Goal: Information Seeking & Learning: Learn about a topic

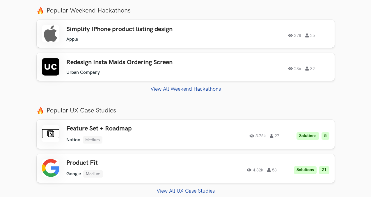
scroll to position [221, 0]
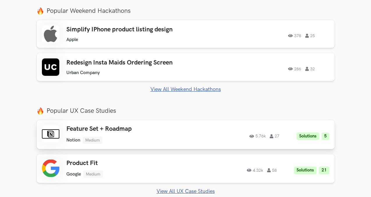
click at [204, 146] on link "Feature Set + Roadmap Notion Medium Notion Medium Solutions 5 5.76k 27 5.76k 27…" at bounding box center [186, 134] width 298 height 29
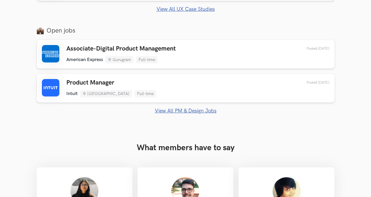
scroll to position [404, 0]
click at [209, 110] on link "View All PM & Design Jobs" at bounding box center [186, 111] width 298 height 6
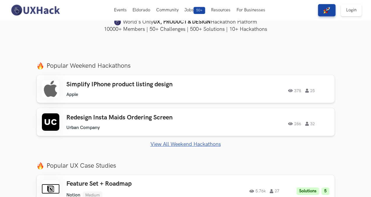
scroll to position [165, 0]
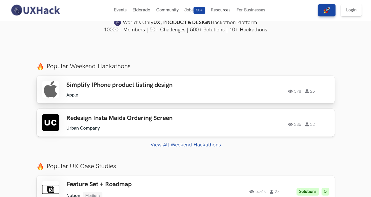
click at [108, 83] on h3 "Simplify IPhone product listing design" at bounding box center [130, 85] width 128 height 8
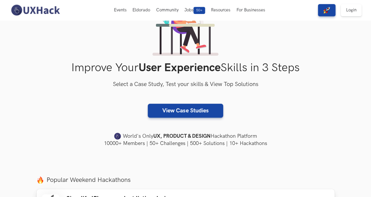
scroll to position [0, 0]
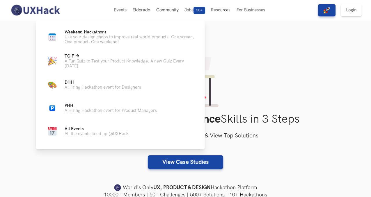
click at [124, 63] on p "A Fun Quiz to Test your Product Knowledge. A new Quiz Every [DATE]!" at bounding box center [130, 64] width 131 height 10
click at [123, 33] on p "Weekend Hackathons Live" at bounding box center [130, 32] width 131 height 5
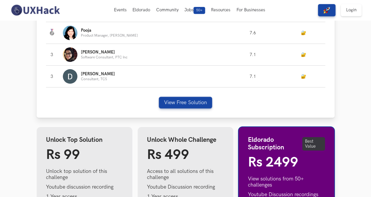
scroll to position [357, 0]
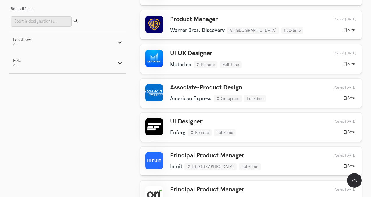
scroll to position [196, 0]
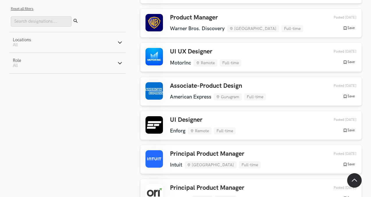
click at [116, 39] on button "Locations Active filters: All" at bounding box center [67, 42] width 116 height 20
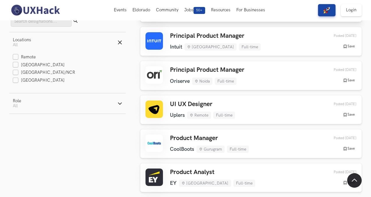
scroll to position [310, 0]
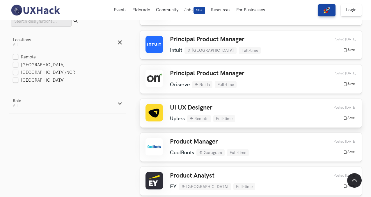
click at [177, 113] on div "UI UX Designer Uplers Remote Full-time Uplers Remote Full-time 3 days ago" at bounding box center [202, 113] width 65 height 18
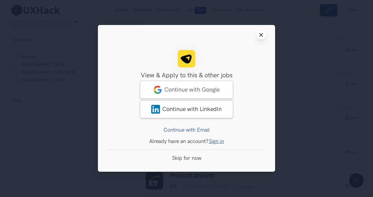
click at [258, 35] on button "Close modal window" at bounding box center [260, 34] width 9 height 9
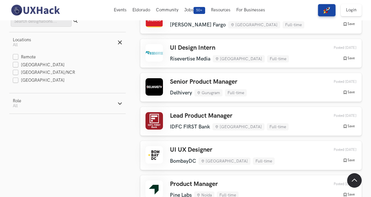
scroll to position [508, 0]
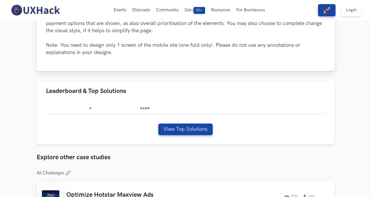
scroll to position [114, 0]
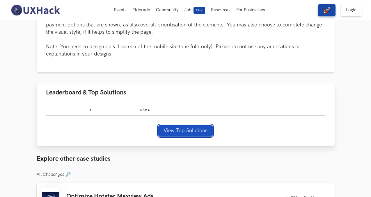
click at [201, 125] on button "View Top Solutions" at bounding box center [185, 131] width 54 height 12
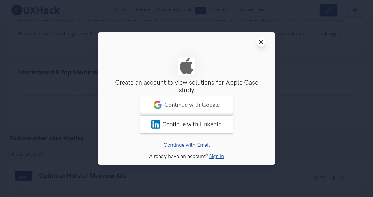
click at [261, 42] on line at bounding box center [260, 42] width 3 height 3
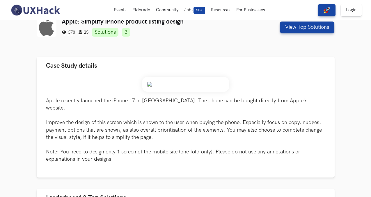
scroll to position [0, 0]
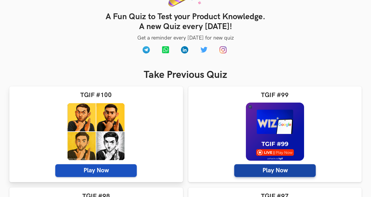
scroll to position [53, 0]
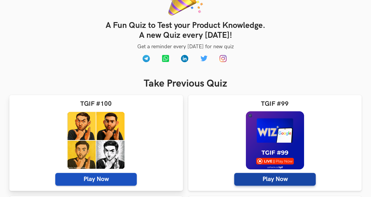
click at [88, 180] on span "Play Now" at bounding box center [95, 179] width 81 height 13
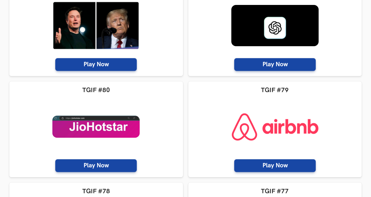
scroll to position [1084, 0]
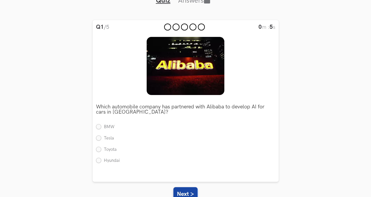
scroll to position [55, 0]
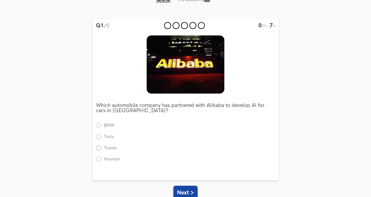
click at [99, 146] on label "Toyota" at bounding box center [106, 149] width 21 height 6
click at [99, 146] on input "Toyota" at bounding box center [98, 148] width 5 height 5
radio input "true"
click at [181, 188] on button "Next >" at bounding box center [185, 193] width 24 height 14
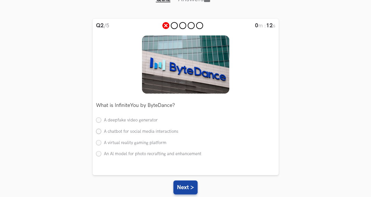
click at [118, 132] on label "A chatbot for social media interactions" at bounding box center [137, 132] width 82 height 6
click at [101, 132] on input "A chatbot for social media interactions" at bounding box center [98, 131] width 5 height 5
radio input "true"
click at [181, 187] on button "Next >" at bounding box center [185, 188] width 24 height 14
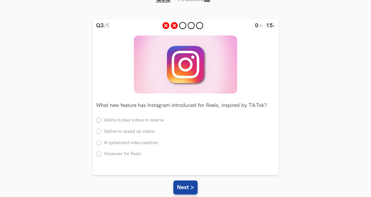
click at [145, 119] on label "Ability to play videos in reverse" at bounding box center [130, 121] width 68 height 6
click at [101, 119] on input "Ability to play videos in reverse" at bounding box center [98, 120] width 5 height 5
radio input "true"
click at [137, 143] on label "AI-generated video captions" at bounding box center [127, 143] width 62 height 6
click at [101, 143] on input "AI-generated video captions" at bounding box center [98, 143] width 5 height 5
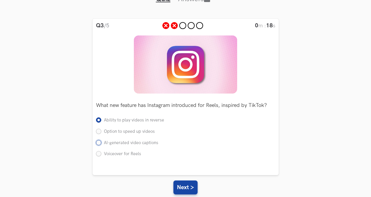
radio input "true"
click at [181, 185] on button "Next >" at bounding box center [185, 188] width 24 height 14
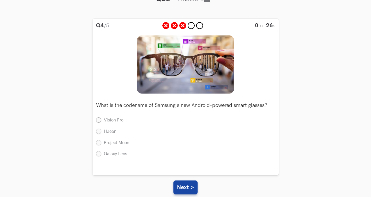
click at [111, 118] on label "Vision Pro" at bounding box center [109, 121] width 27 height 6
click at [101, 118] on input "Vision Pro" at bounding box center [98, 120] width 5 height 5
radio input "true"
click at [187, 183] on button "Next >" at bounding box center [185, 188] width 24 height 14
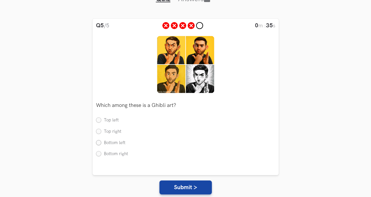
click at [118, 142] on label "Bottom left" at bounding box center [110, 143] width 29 height 6
click at [101, 142] on input "Bottom left" at bounding box center [98, 143] width 5 height 5
radio input "true"
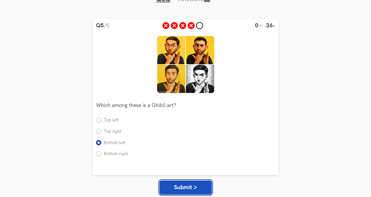
click at [181, 185] on button "Submit >" at bounding box center [185, 188] width 52 height 14
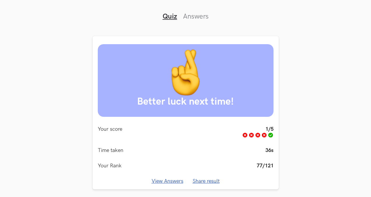
scroll to position [0, 0]
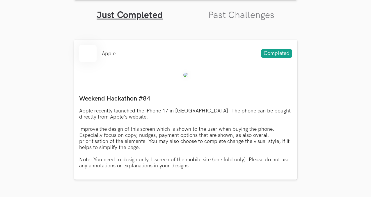
scroll to position [205, 0]
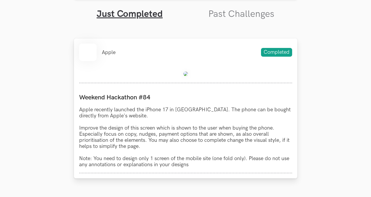
click at [263, 45] on div "Apple Completed" at bounding box center [185, 52] width 213 height 17
click at [259, 68] on div at bounding box center [185, 74] width 213 height 17
click at [274, 56] on span "Completed" at bounding box center [276, 52] width 31 height 9
click at [215, 146] on p "Apple recently launched the iPhone 17 in India. The phone can be bought directl…" at bounding box center [185, 137] width 213 height 61
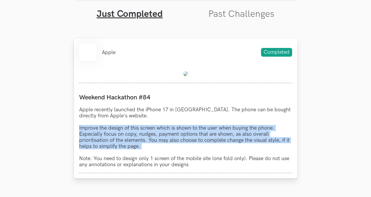
click at [215, 146] on p "Apple recently launched the iPhone 17 in India. The phone can be bought directl…" at bounding box center [185, 137] width 213 height 61
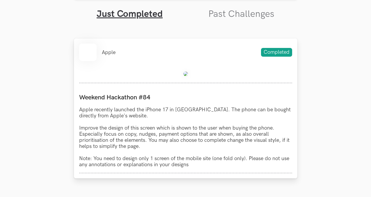
click at [228, 114] on p "Apple recently launched the iPhone 17 in India. The phone can be bought directl…" at bounding box center [185, 137] width 213 height 61
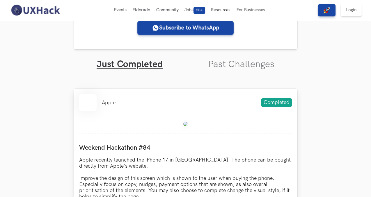
scroll to position [155, 0]
click at [130, 119] on div at bounding box center [185, 124] width 213 height 17
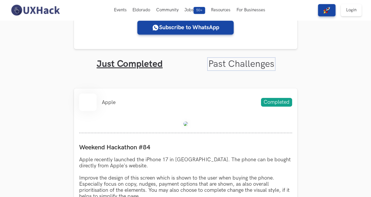
click at [227, 59] on link "Past Challenges" at bounding box center [241, 63] width 66 height 11
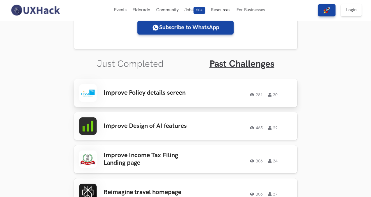
click at [157, 96] on h3 "Improve Policy details screen" at bounding box center [149, 93] width 91 height 8
click at [167, 150] on link "Improve Income Tax Filing Landing page 306 34 306 34" at bounding box center [186, 160] width 224 height 28
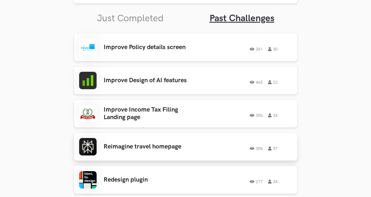
scroll to position [201, 0]
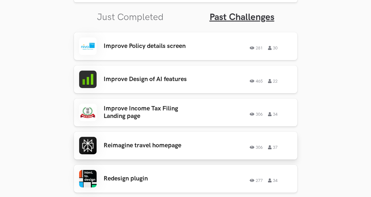
click at [137, 138] on div "Reimagine travel homepage 306 37 306 37" at bounding box center [185, 145] width 213 height 17
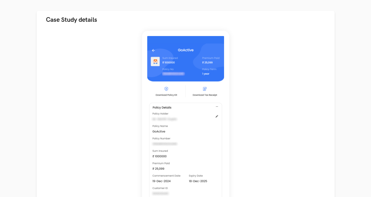
scroll to position [56, 0]
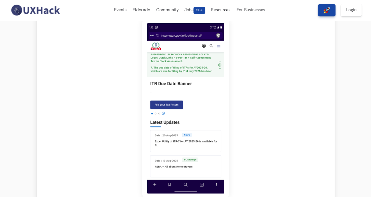
scroll to position [67, 0]
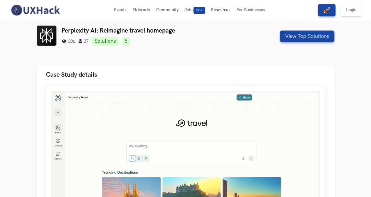
click at [63, 39] on ul "306 37 Solutions 5" at bounding box center [160, 41] width 197 height 9
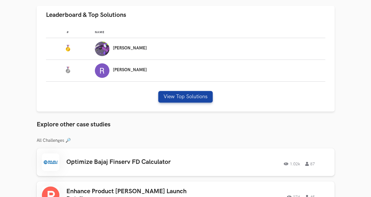
scroll to position [356, 0]
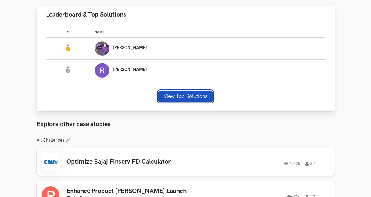
click at [181, 102] on button "View Top Solutions" at bounding box center [185, 97] width 54 height 12
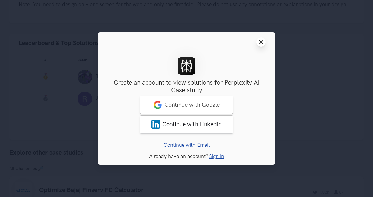
click at [262, 42] on icon "Close modal window" at bounding box center [260, 42] width 5 height 5
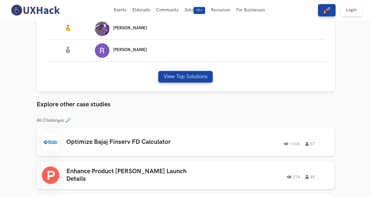
scroll to position [373, 0]
